Goal: Find specific page/section: Find specific page/section

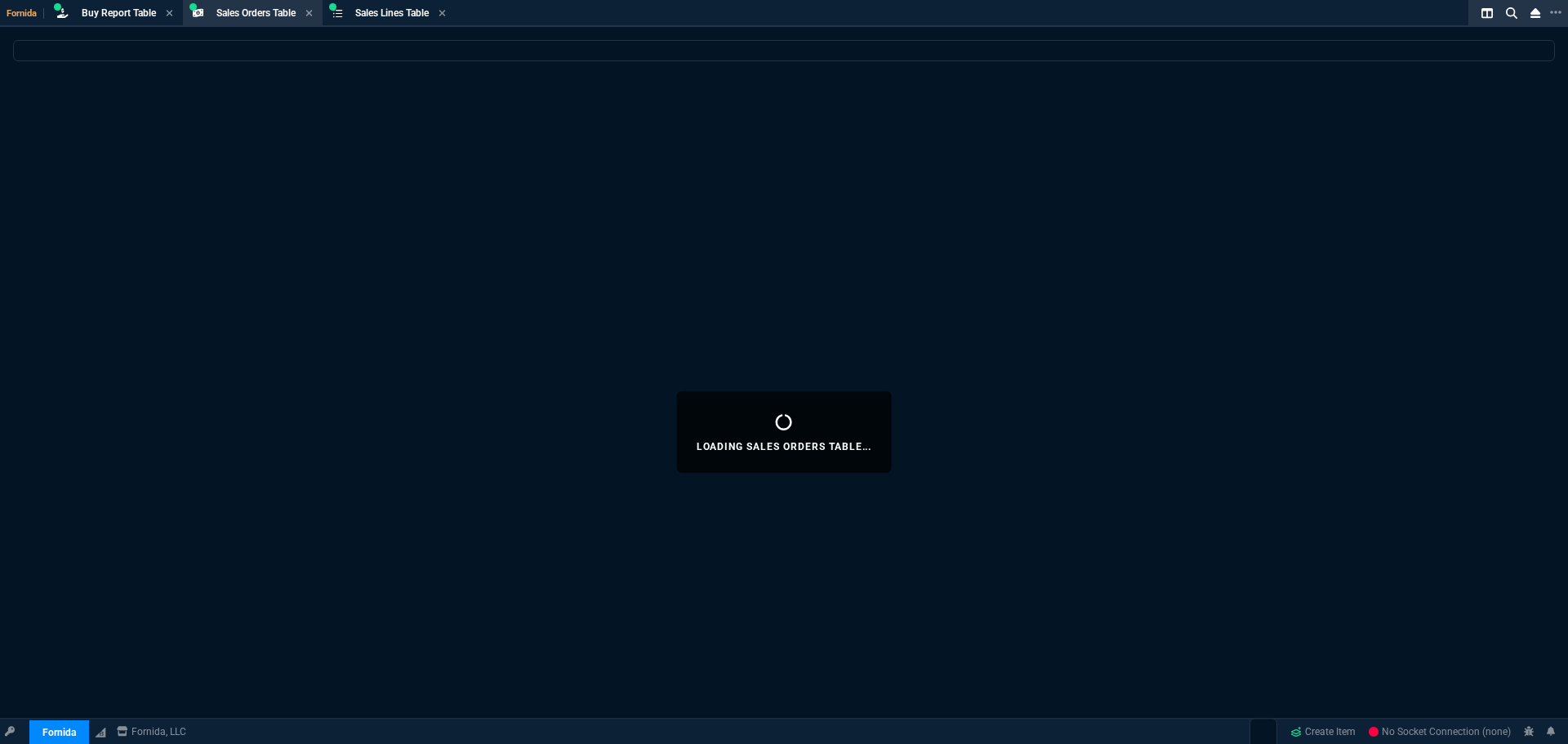
select select "9: OCAM"
select select
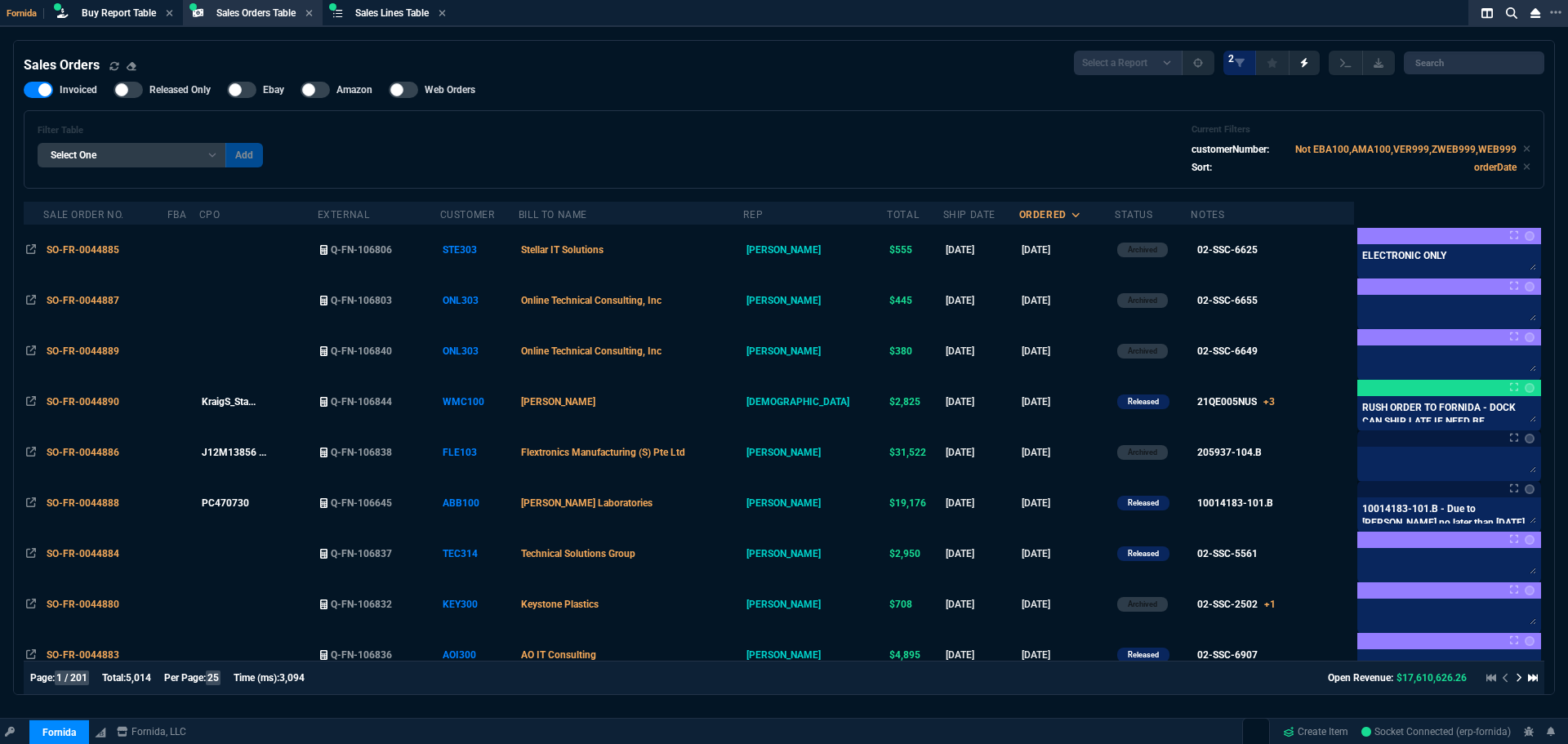
click at [1530, 13] on icon at bounding box center [1535, 13] width 10 height 11
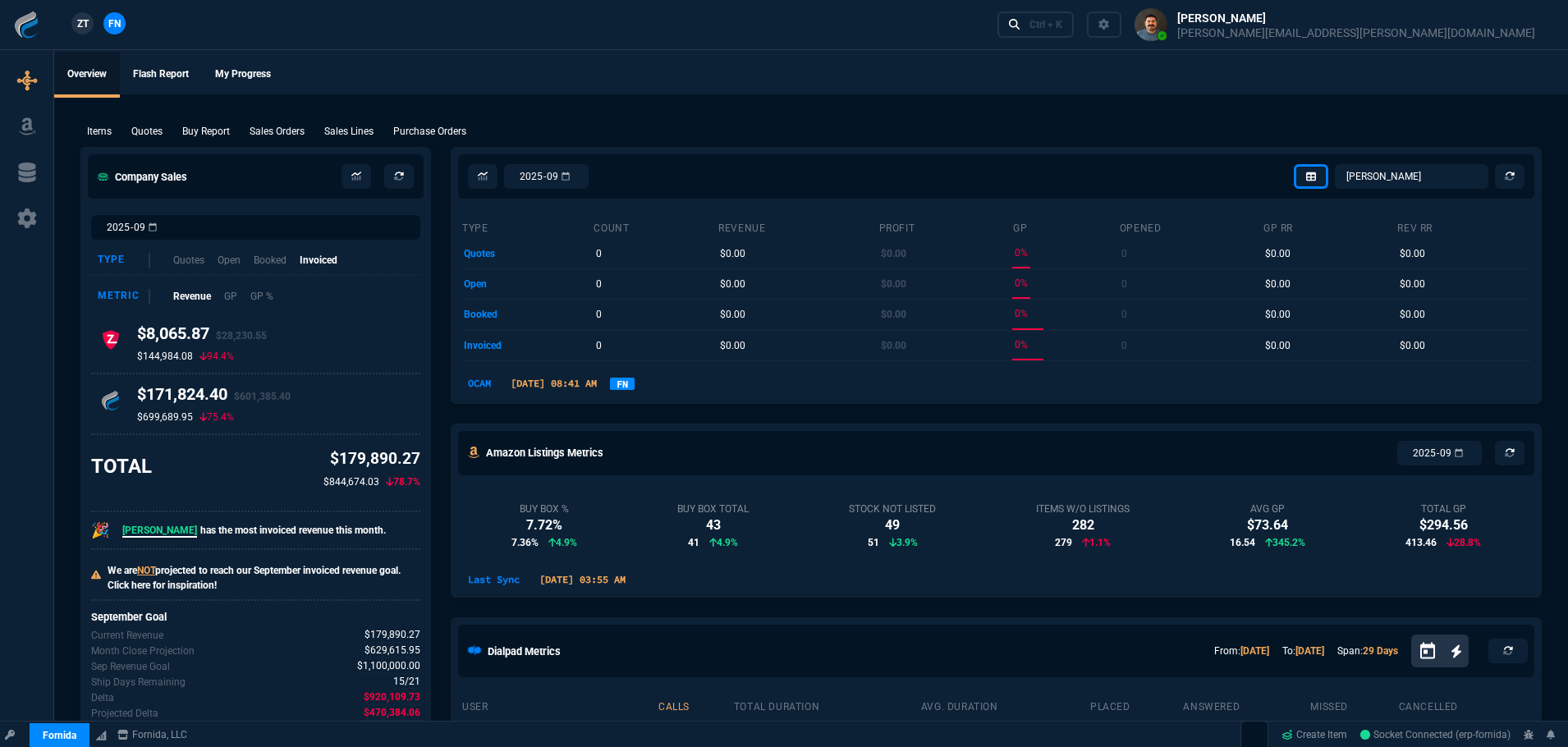
drag, startPoint x: 95, startPoint y: 131, endPoint x: 145, endPoint y: 129, distance: 50.0
click at [95, 131] on p "Items" at bounding box center [99, 132] width 25 height 15
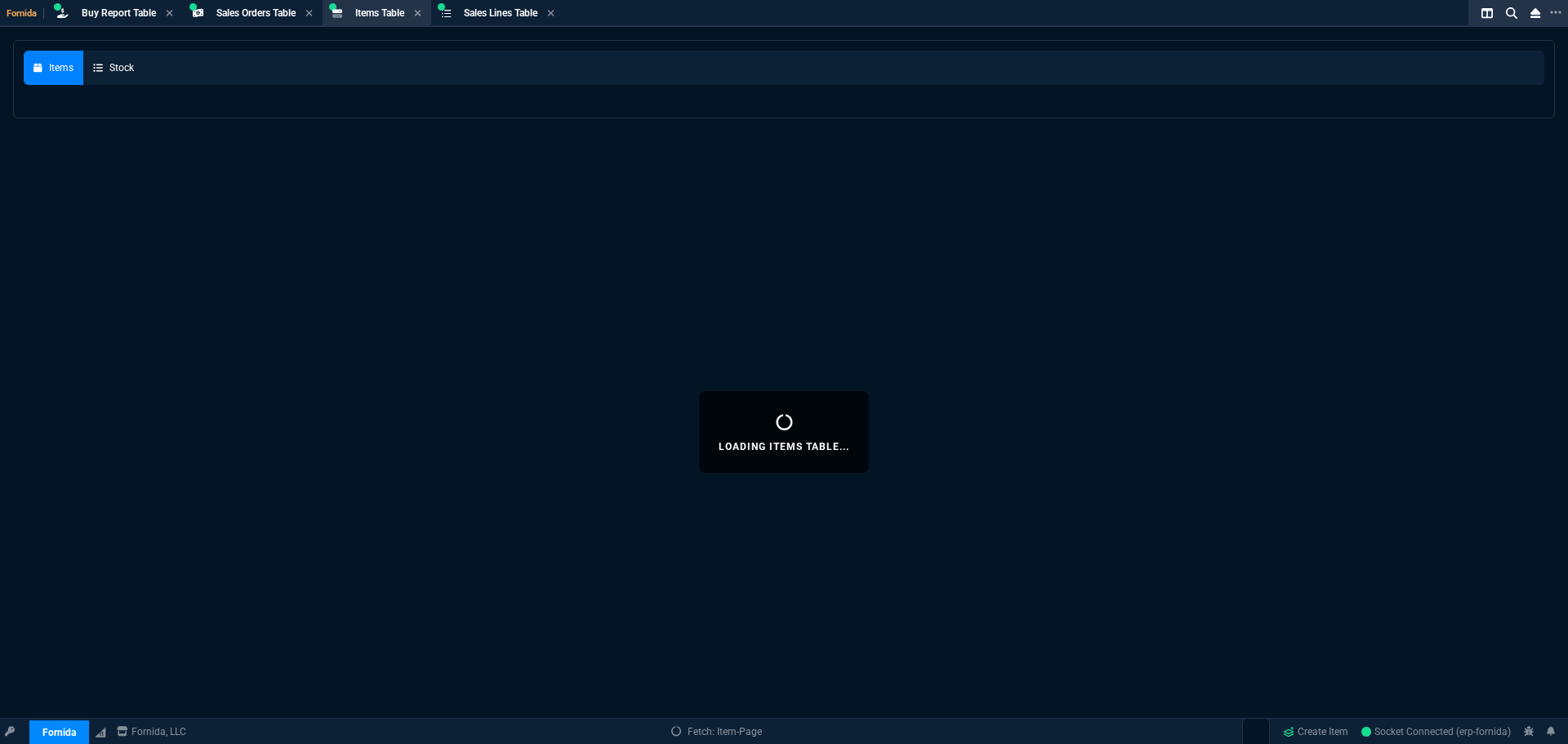
select select
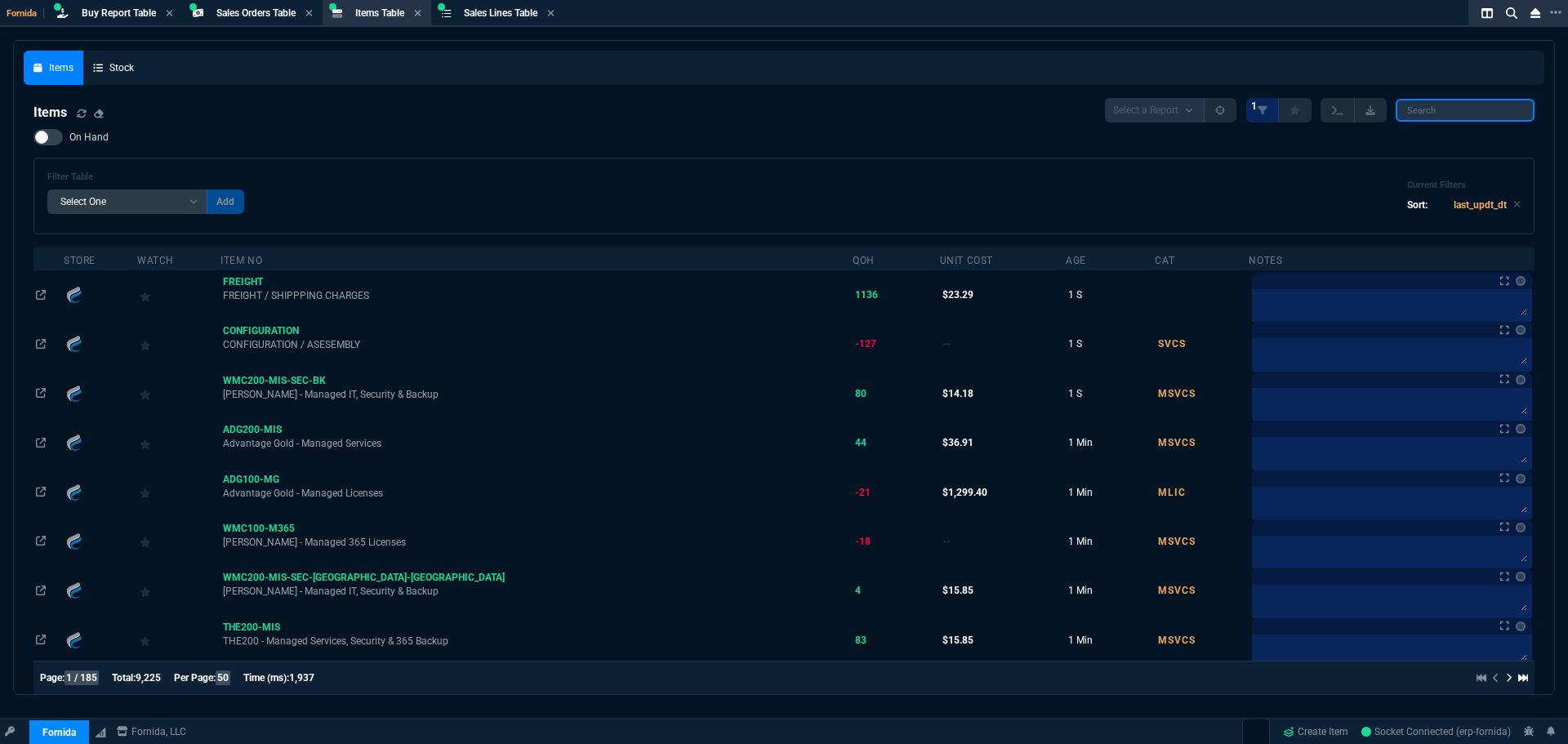
click at [1438, 104] on input "search" at bounding box center [1465, 110] width 139 height 23
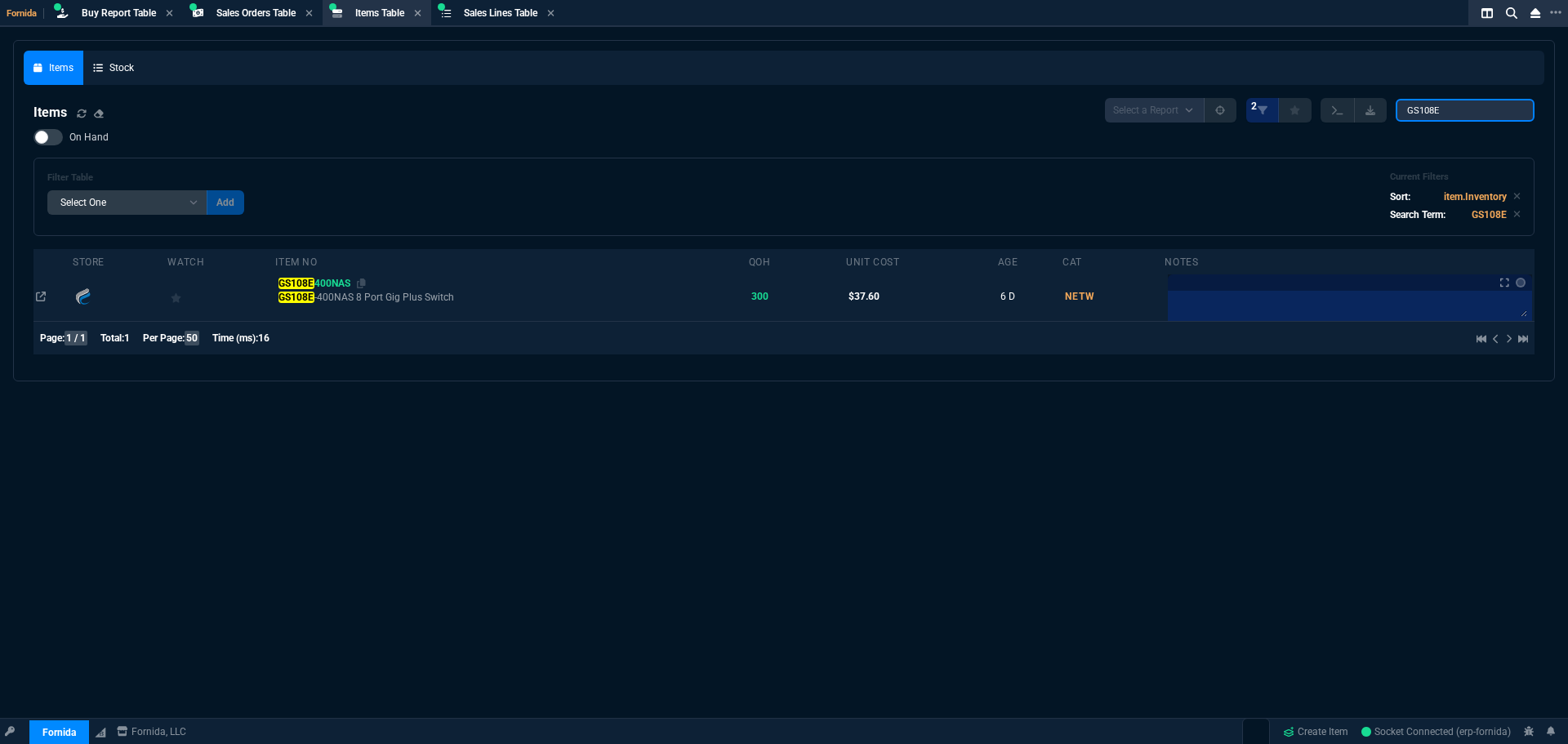
type input "GS108E"
click at [314, 281] on mark "GS108E" at bounding box center [296, 283] width 36 height 11
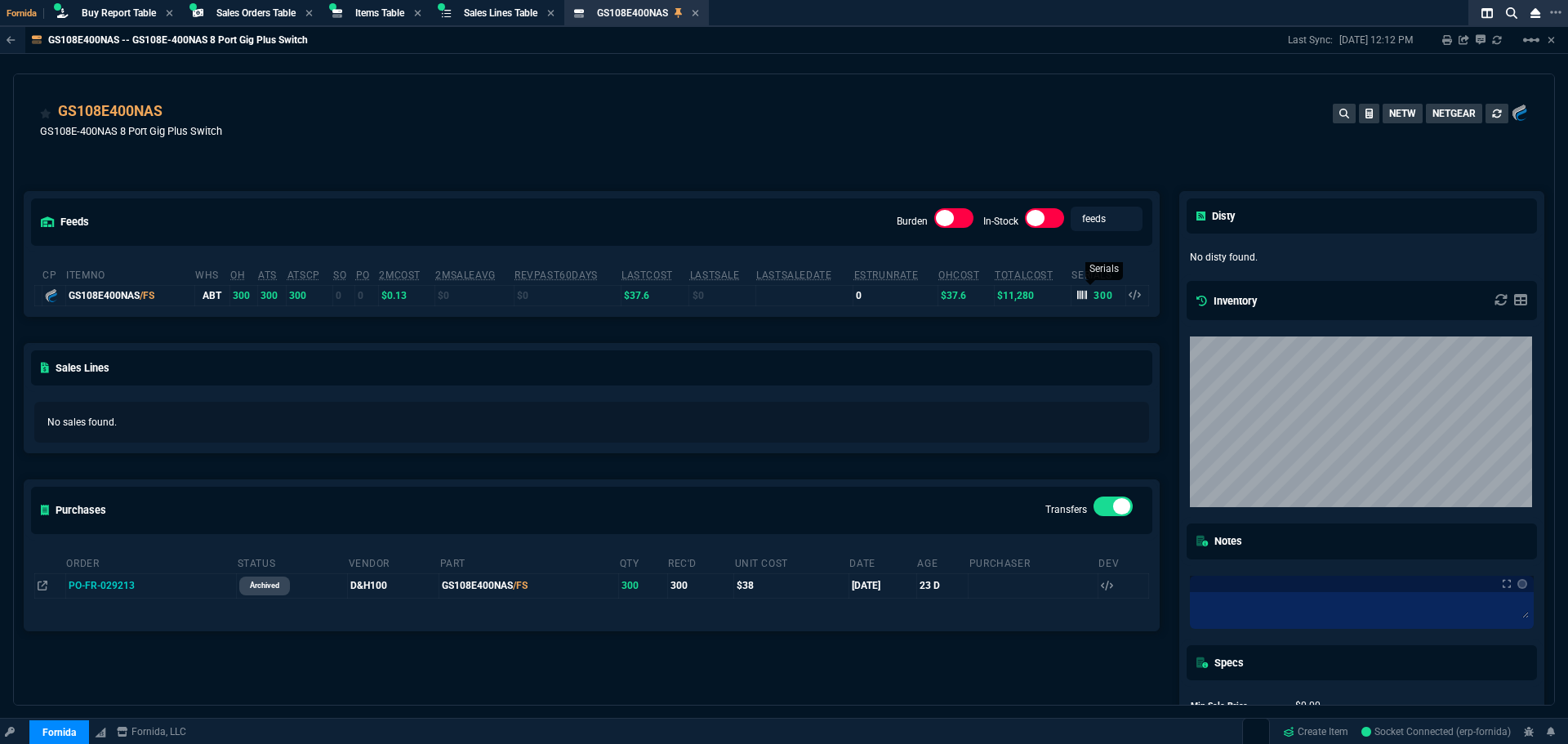
click at [1077, 294] on icon at bounding box center [1082, 295] width 10 height 10
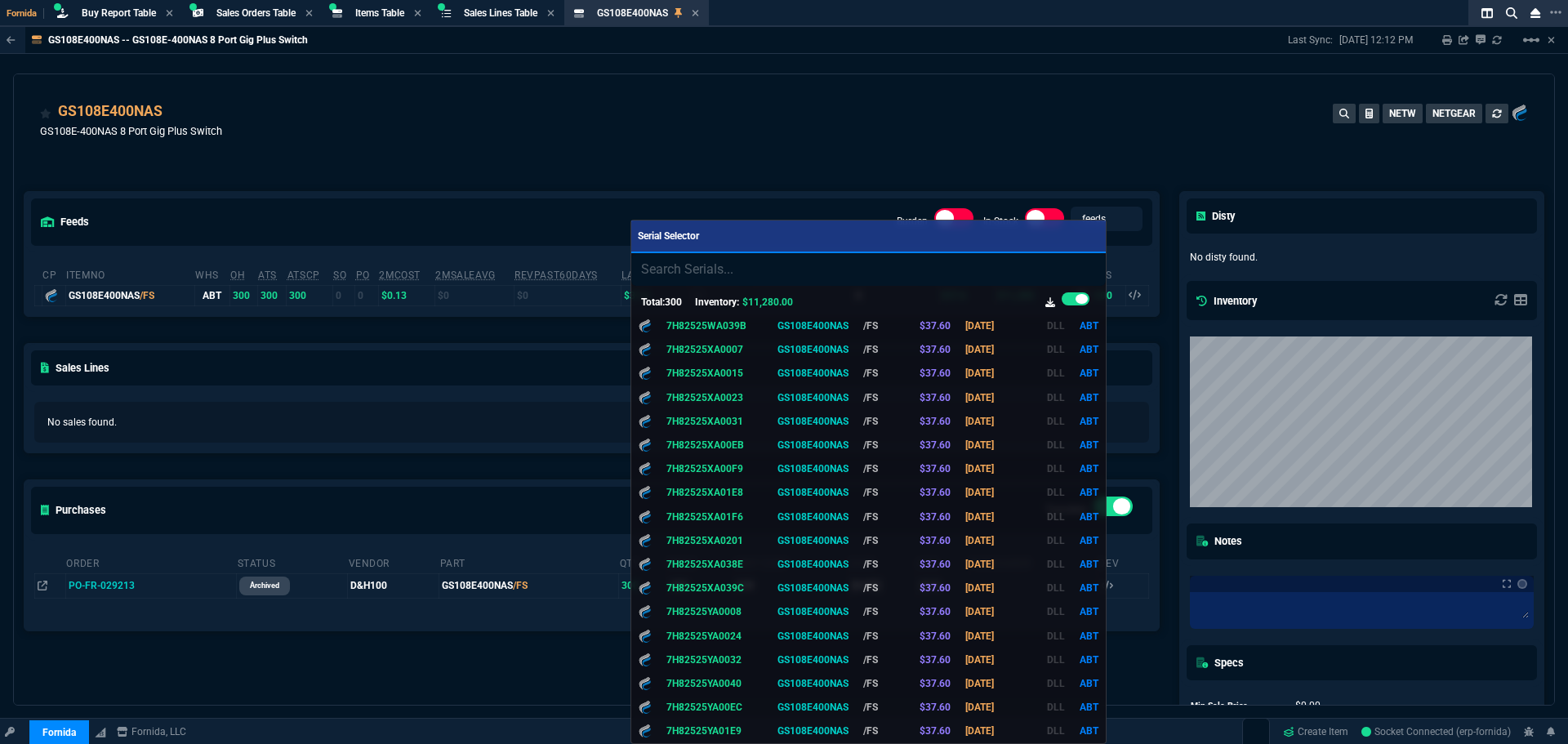
scroll to position [6755, 0]
click at [868, 124] on div at bounding box center [784, 372] width 1568 height 744
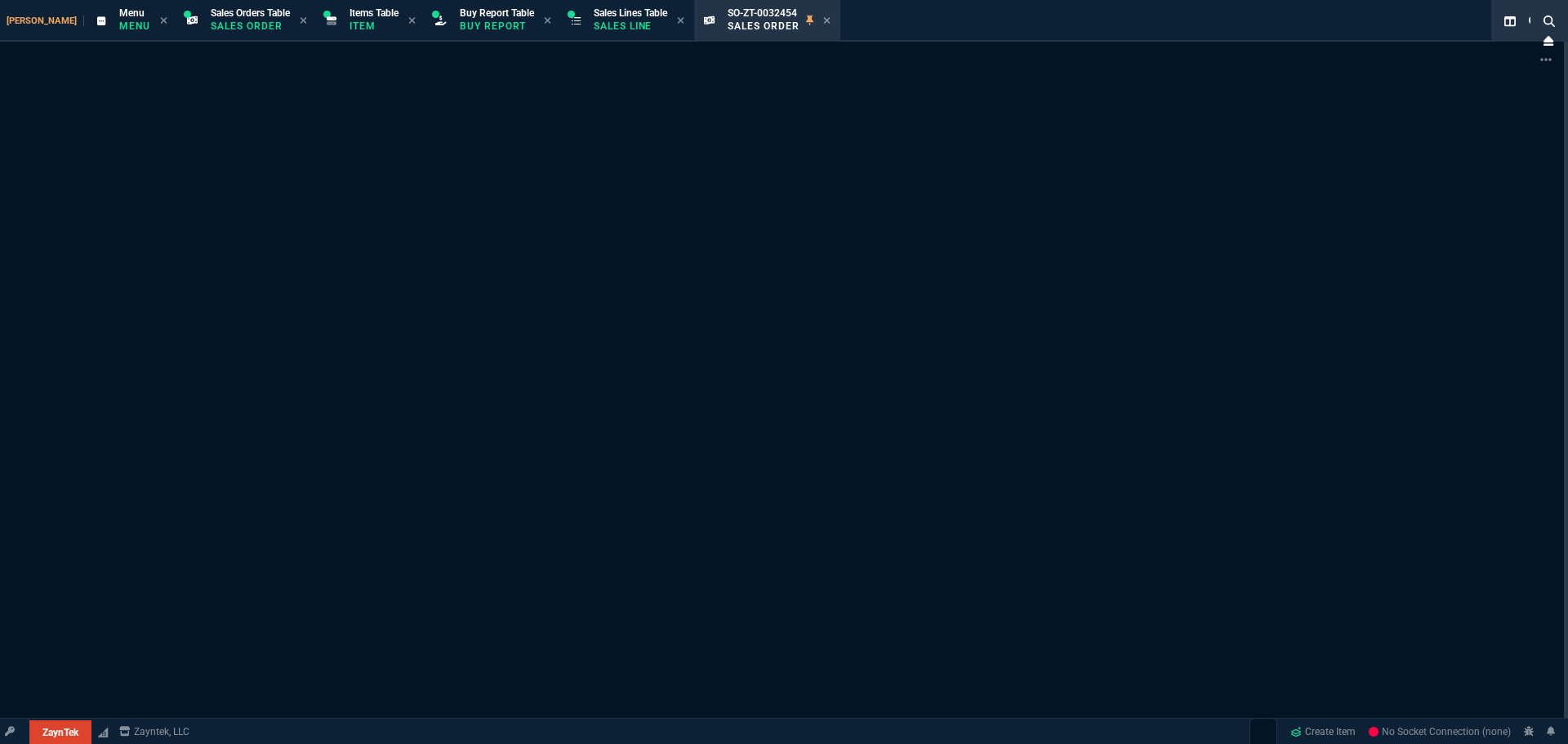
select select "9: OCAM"
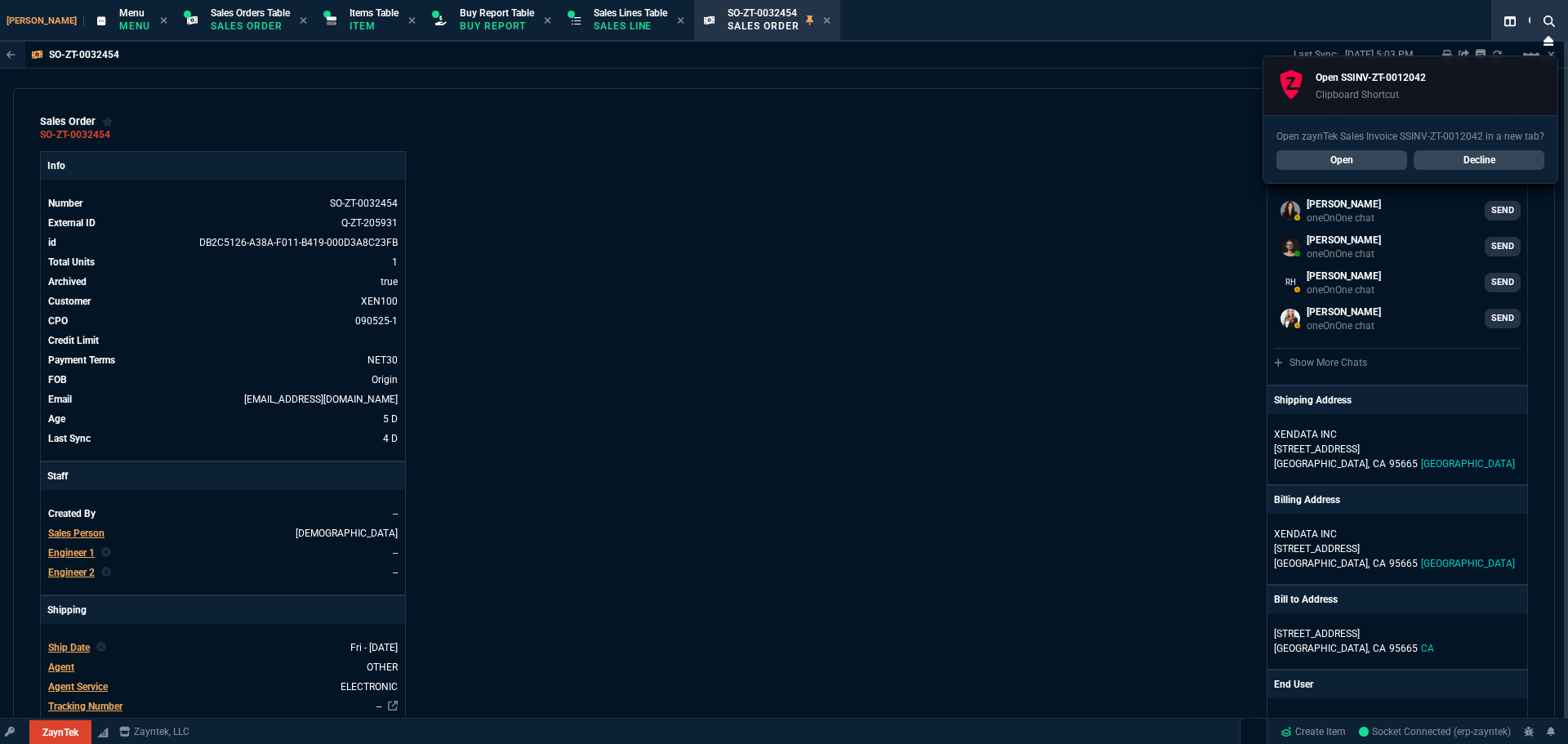
click at [1345, 158] on link "Open" at bounding box center [1342, 159] width 131 height 19
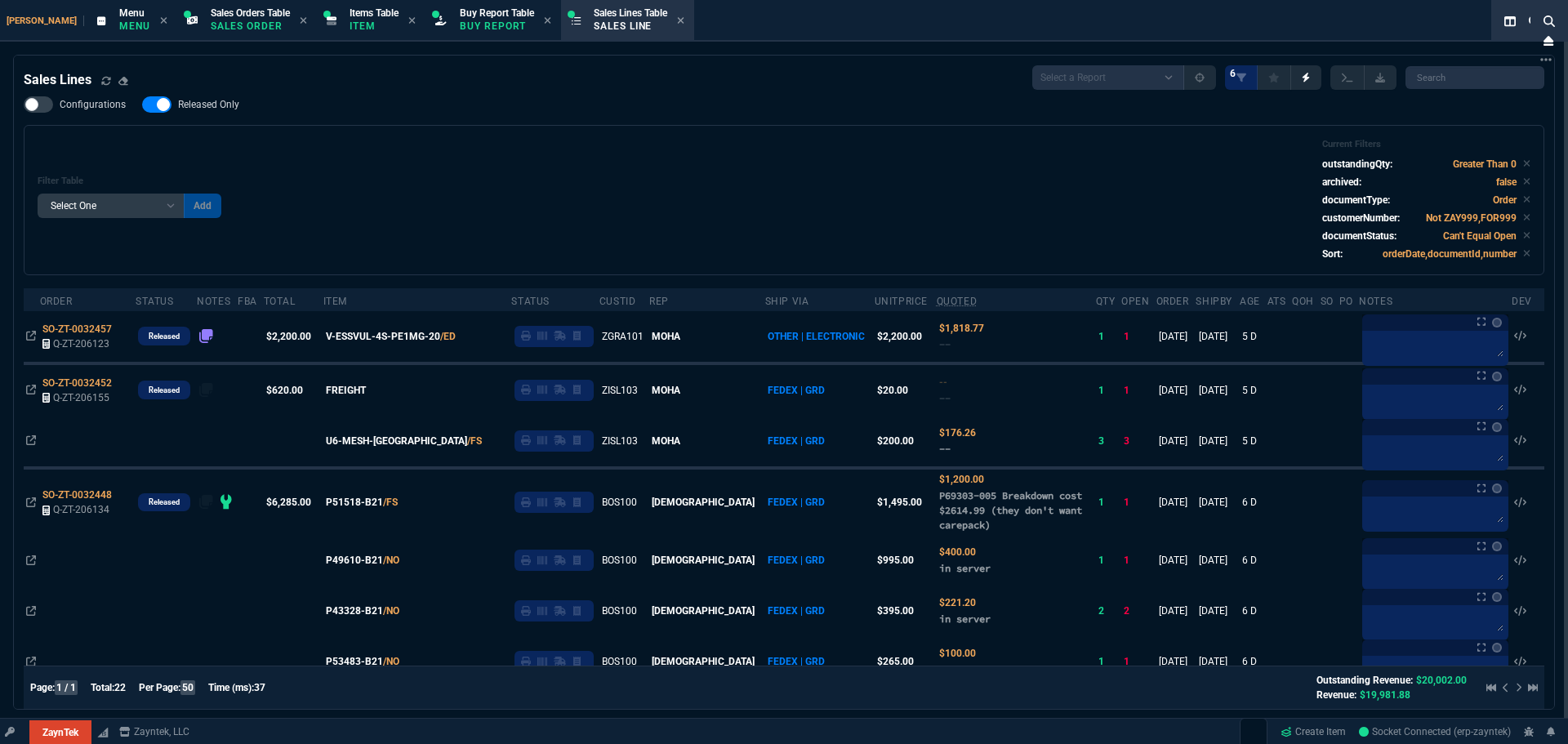
select select "9: OCAM"
select select
click at [766, 217] on div "Filter Table Select One Add Filter () Age () ATS () Cond (itemVariantCode) Cust…" at bounding box center [784, 201] width 1493 height 123
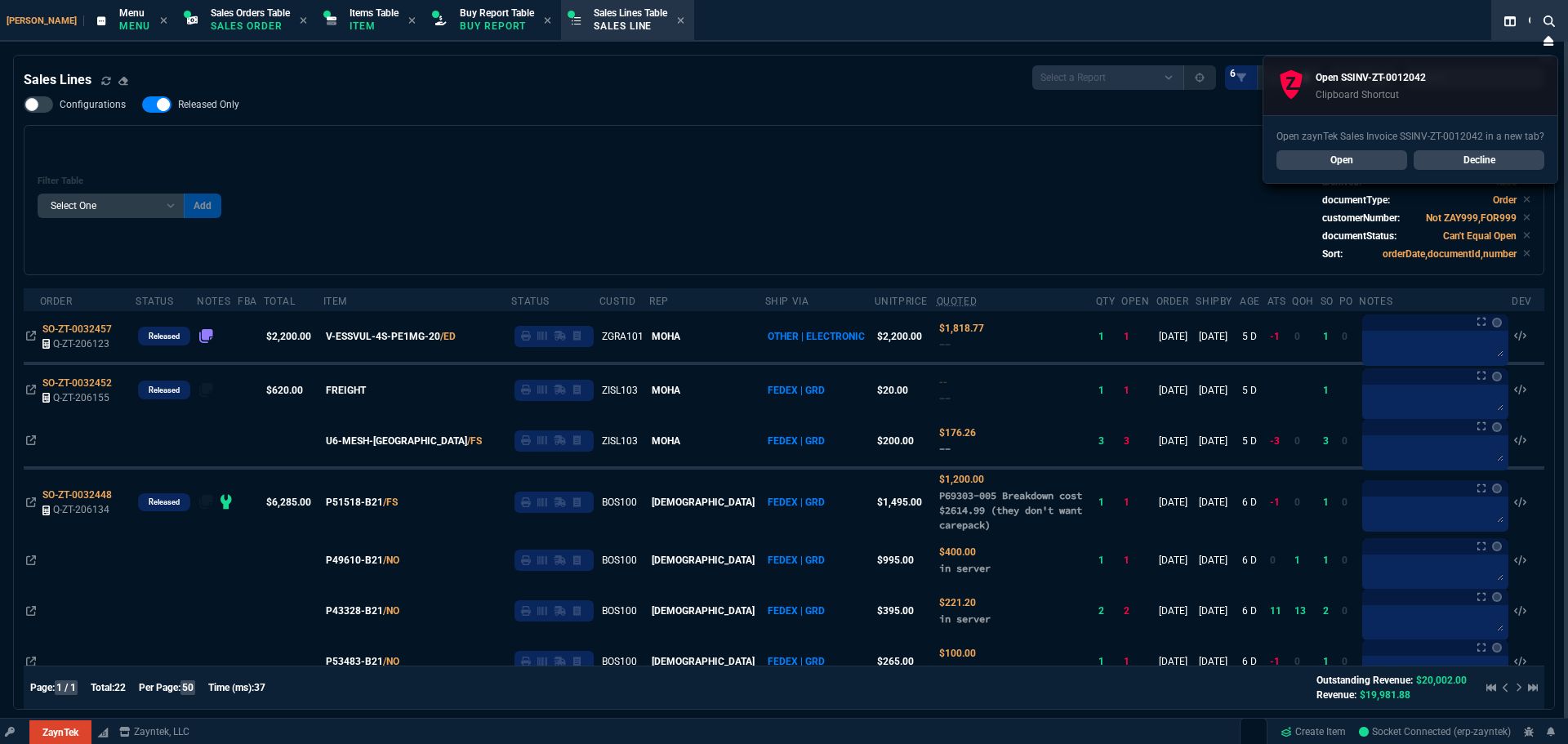
click at [1318, 160] on link "Open" at bounding box center [1342, 159] width 131 height 19
